Goal: Check status

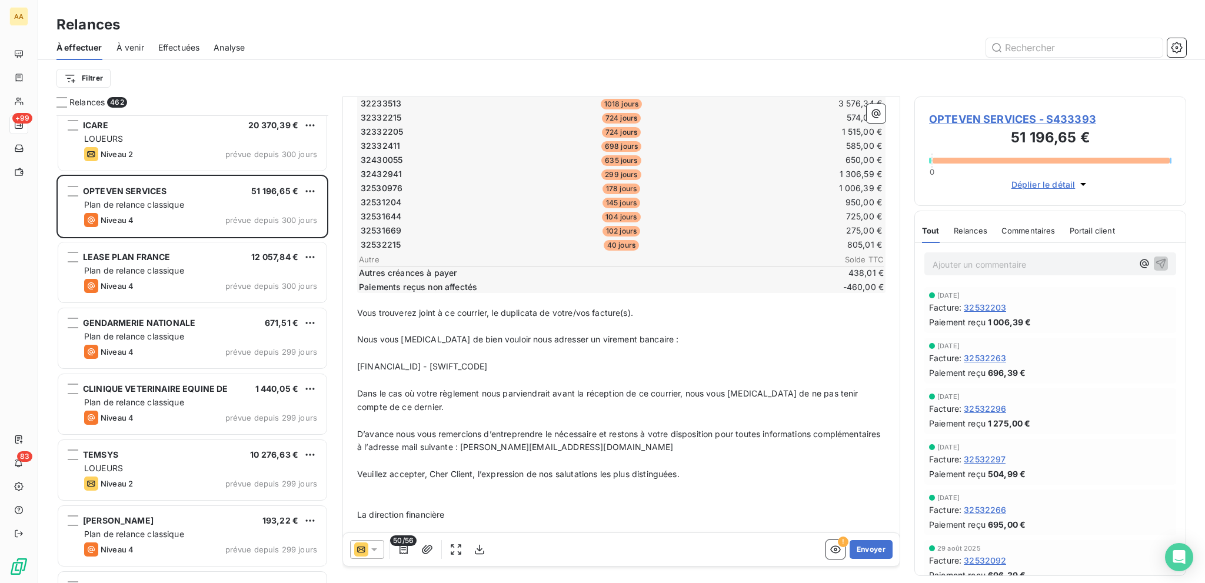
scroll to position [784, 0]
